Goal: Transaction & Acquisition: Purchase product/service

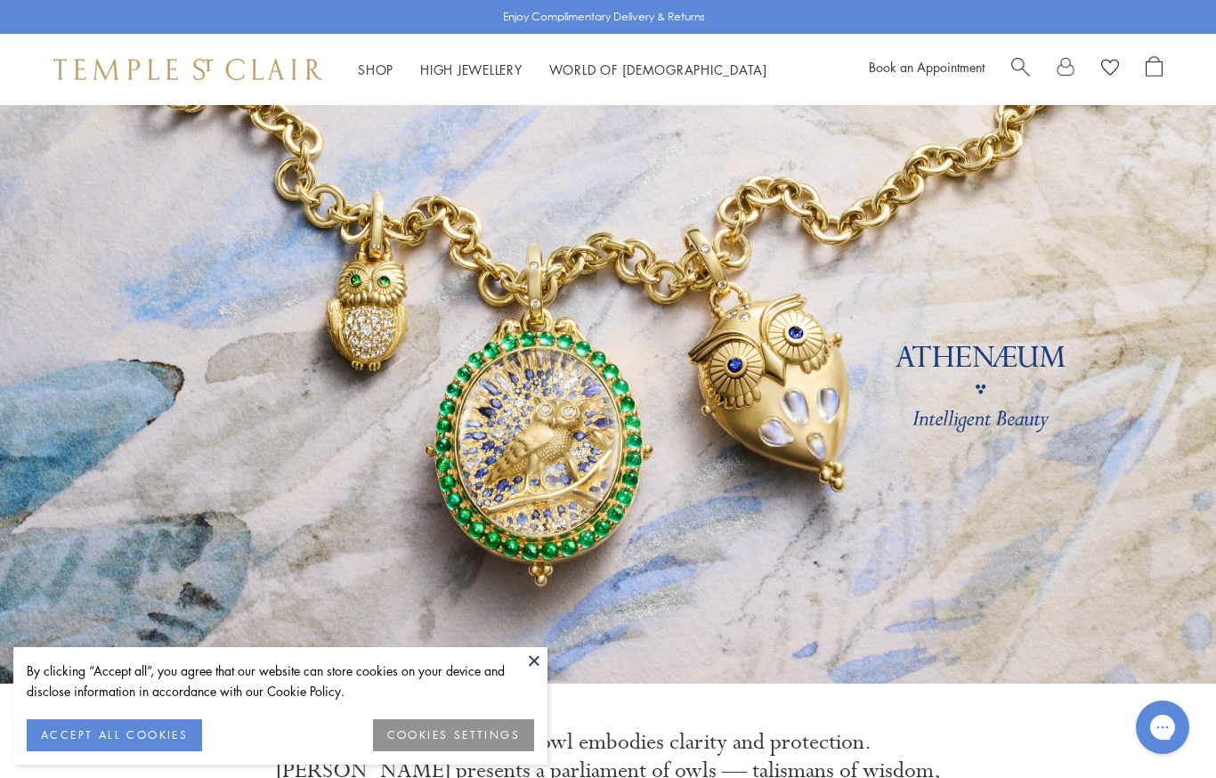
click at [533, 658] on button at bounding box center [534, 660] width 27 height 27
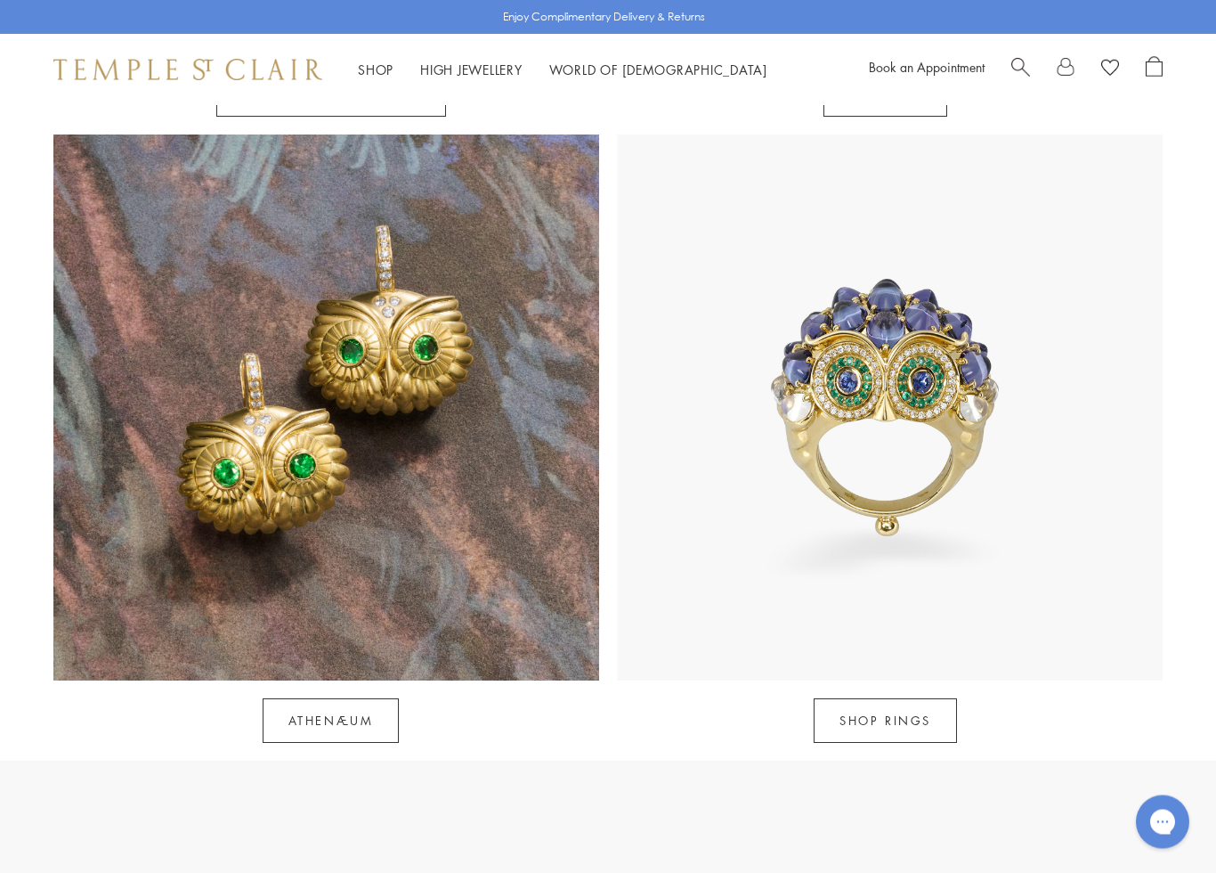
scroll to position [1559, 0]
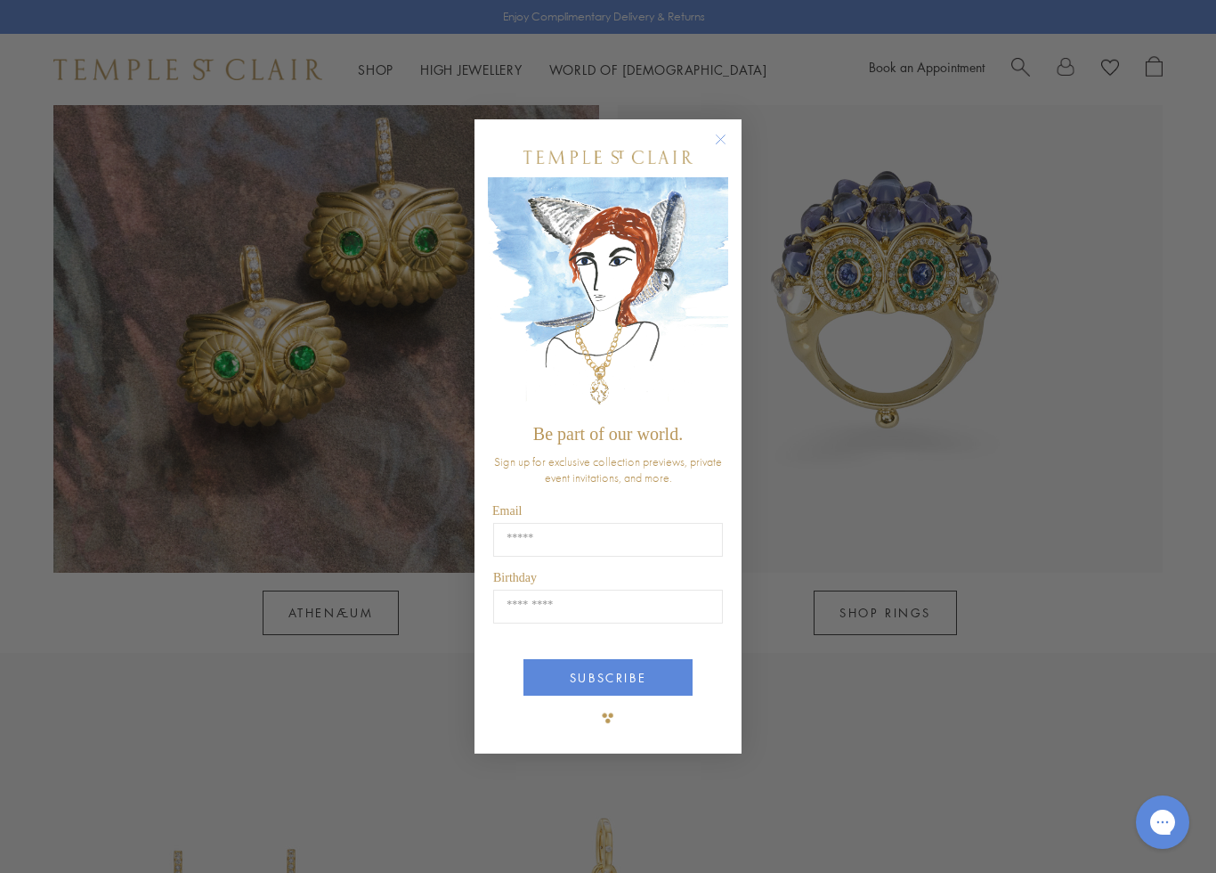
click at [721, 135] on circle "Close dialog" at bounding box center [721, 139] width 21 height 21
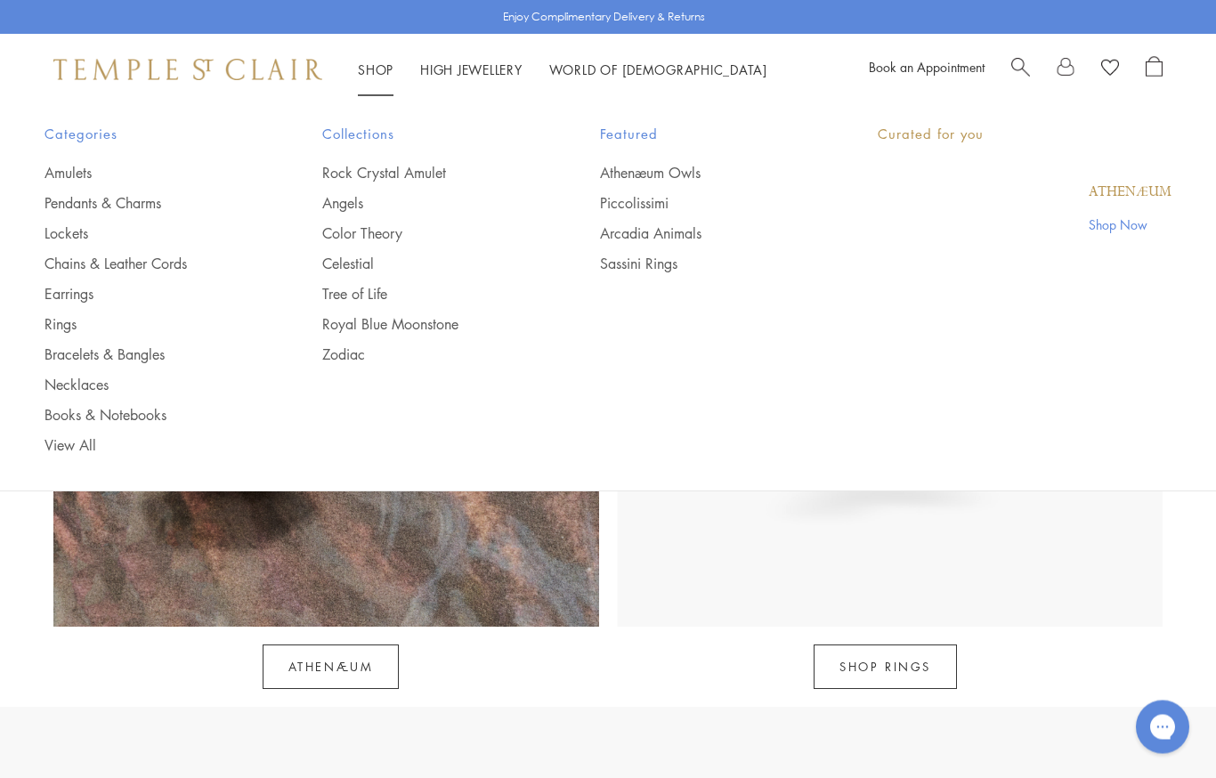
scroll to position [1505, 0]
click at [365, 68] on link "Shop Shop" at bounding box center [376, 70] width 36 height 18
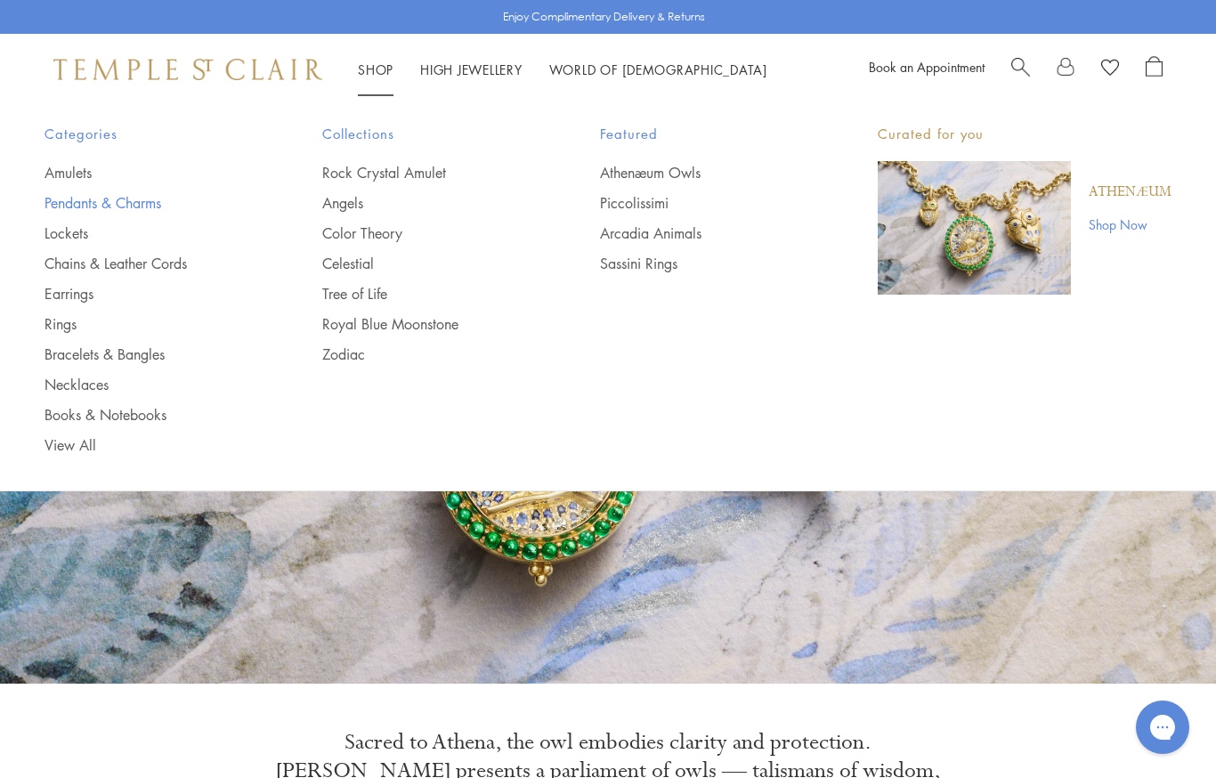
click at [89, 209] on link "Pendants & Charms" at bounding box center [148, 203] width 207 height 20
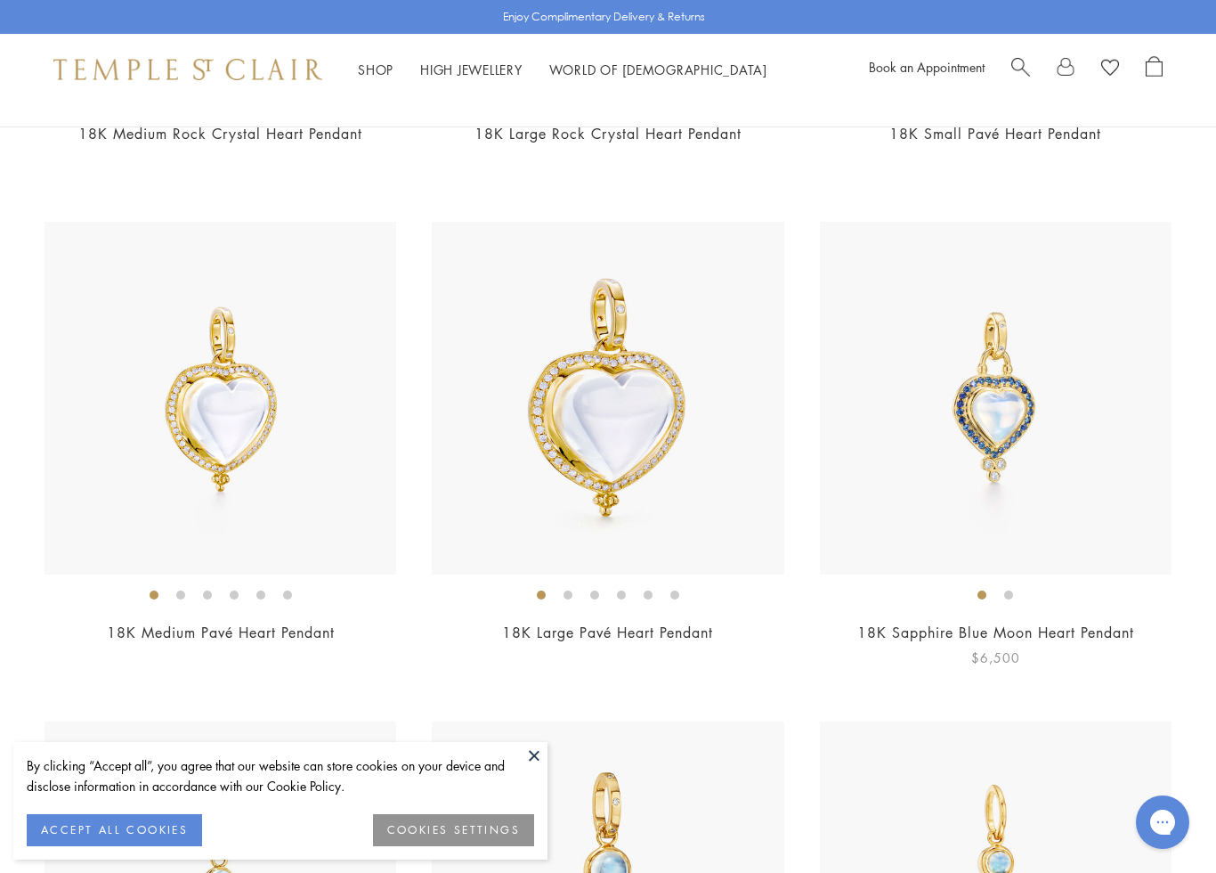
scroll to position [5092, 0]
click at [1068, 360] on img at bounding box center [996, 399] width 352 height 352
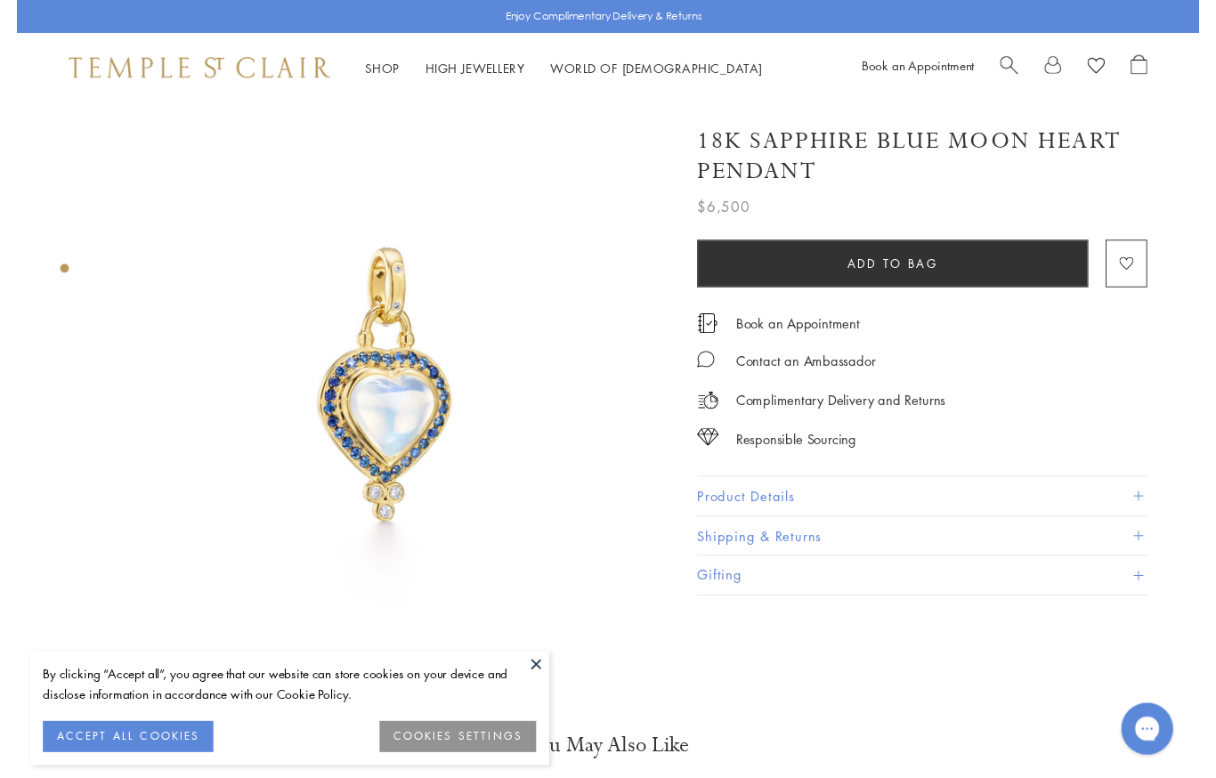
scroll to position [0, 4]
